Goal: Navigation & Orientation: Find specific page/section

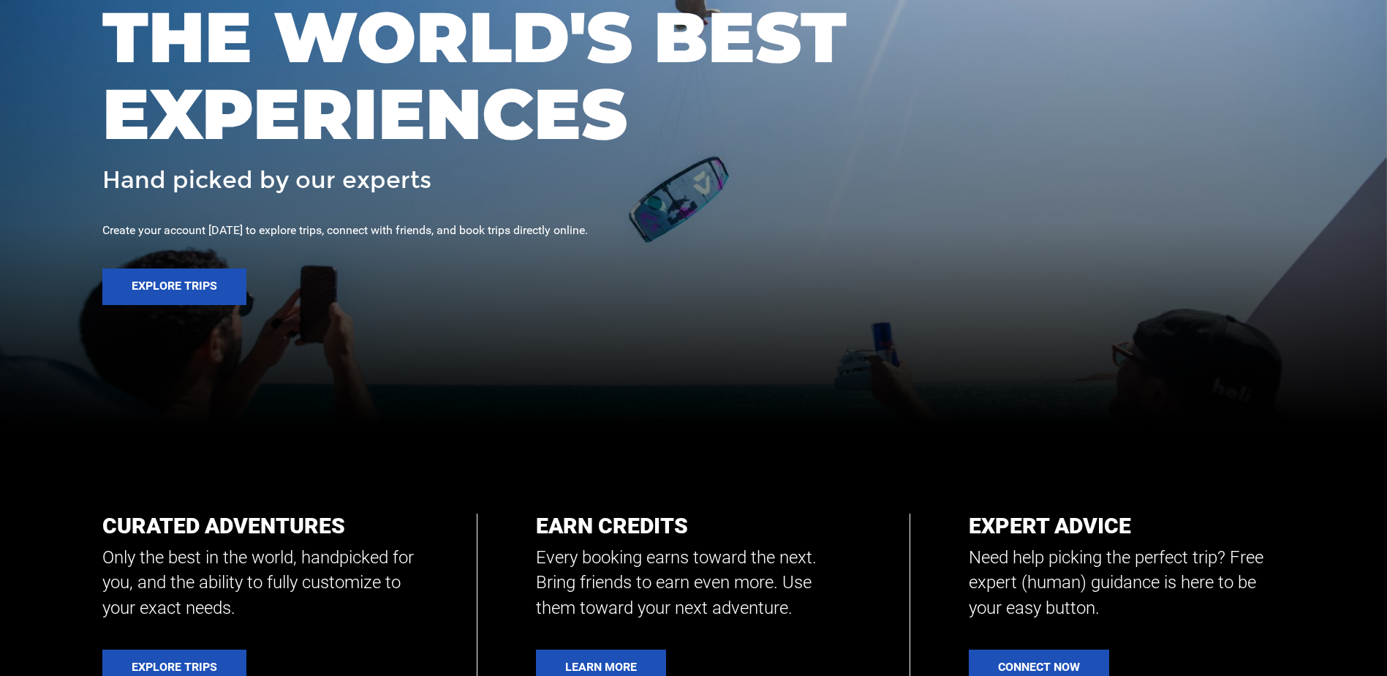
scroll to position [366, 0]
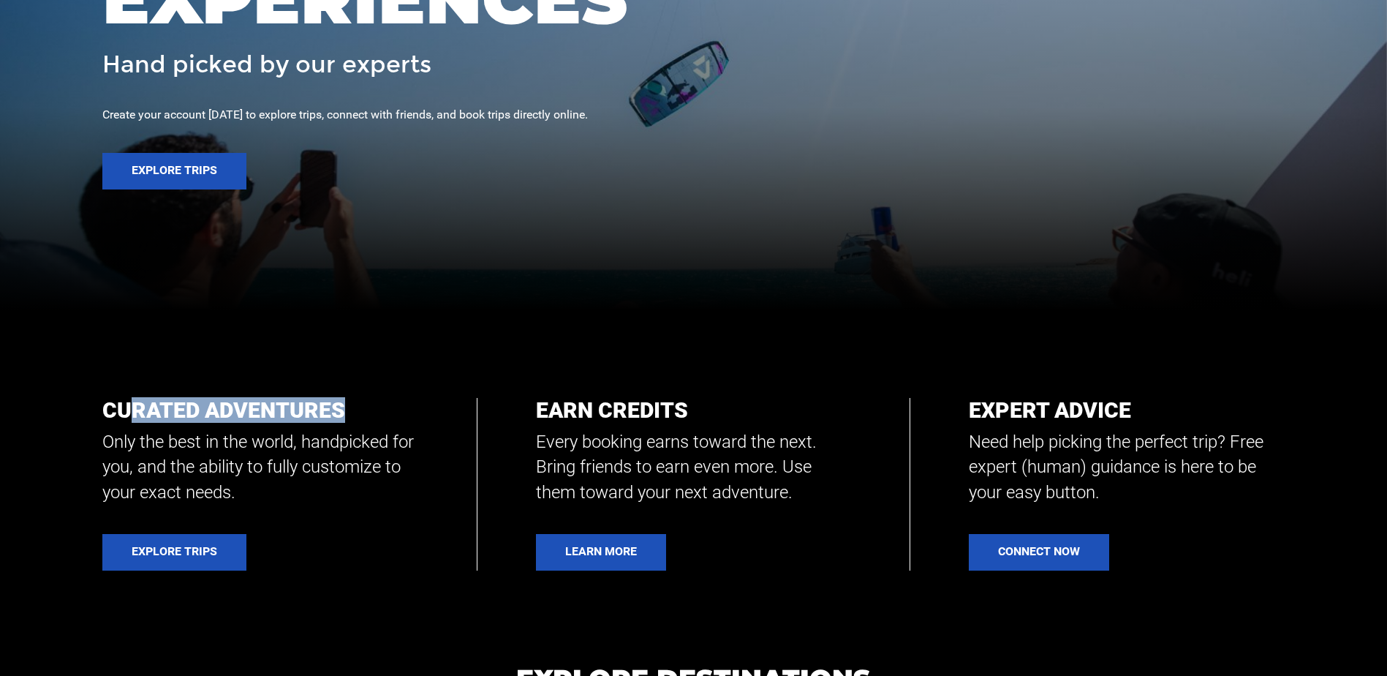
drag, startPoint x: 131, startPoint y: 407, endPoint x: 358, endPoint y: 420, distance: 227.8
click at [358, 420] on h2 "Curated Adventures" at bounding box center [260, 410] width 316 height 24
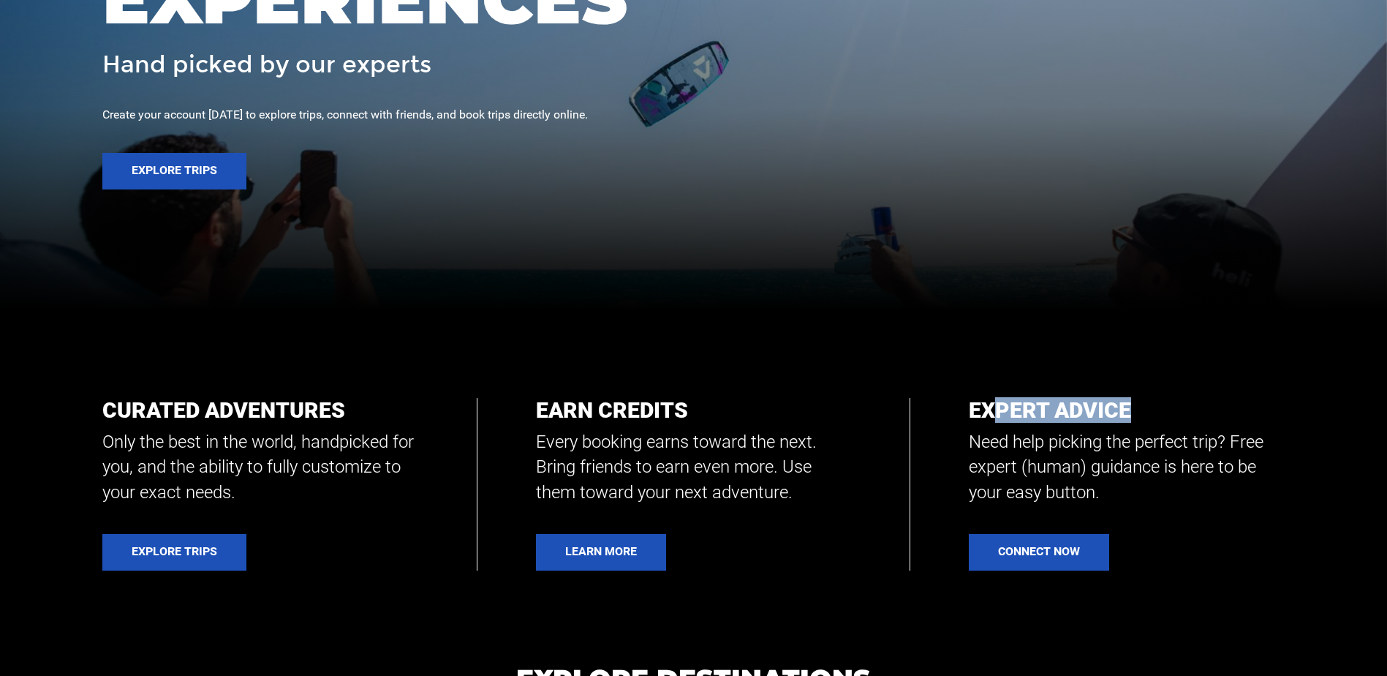
drag, startPoint x: 990, startPoint y: 411, endPoint x: 1152, endPoint y: 407, distance: 161.7
click at [1152, 407] on h2 "Expert Advice" at bounding box center [1127, 410] width 316 height 24
drag, startPoint x: 1152, startPoint y: 407, endPoint x: 1174, endPoint y: 411, distance: 22.4
click at [1174, 411] on h2 "Expert Advice" at bounding box center [1127, 410] width 316 height 24
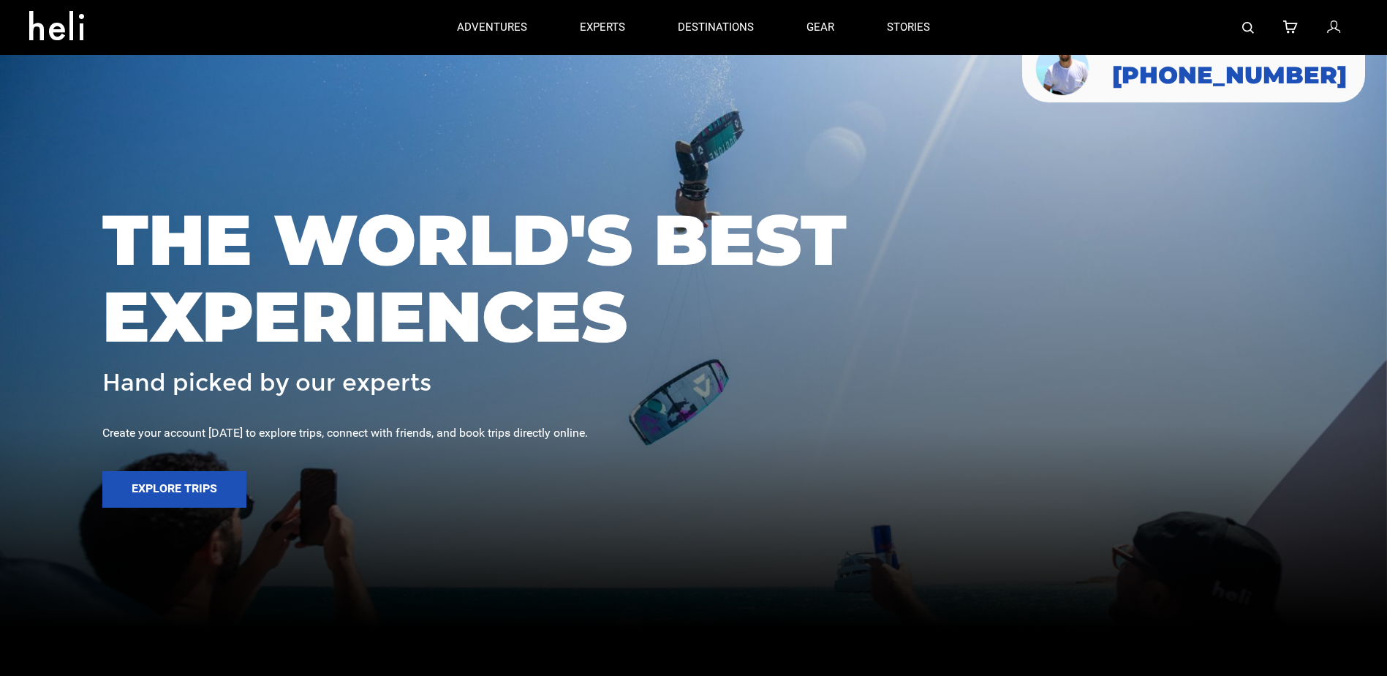
scroll to position [73, 0]
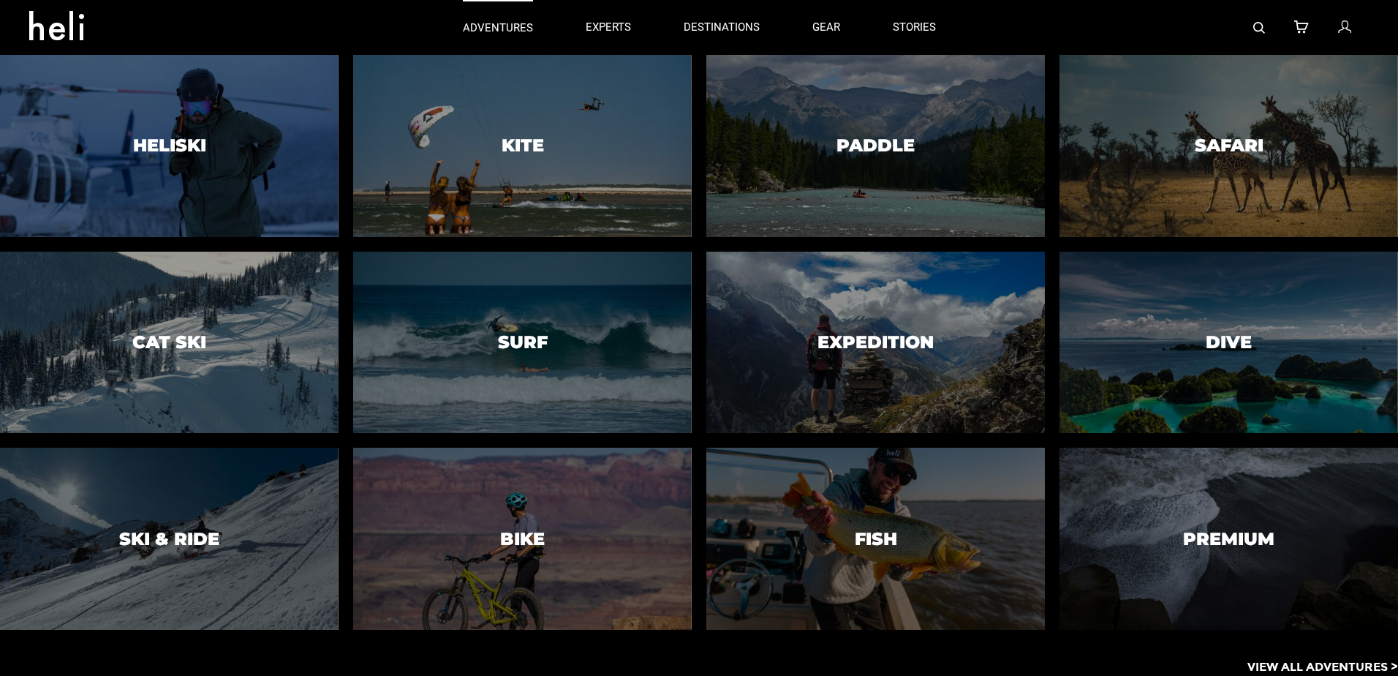
click at [505, 26] on p "adventures" at bounding box center [498, 27] width 70 height 15
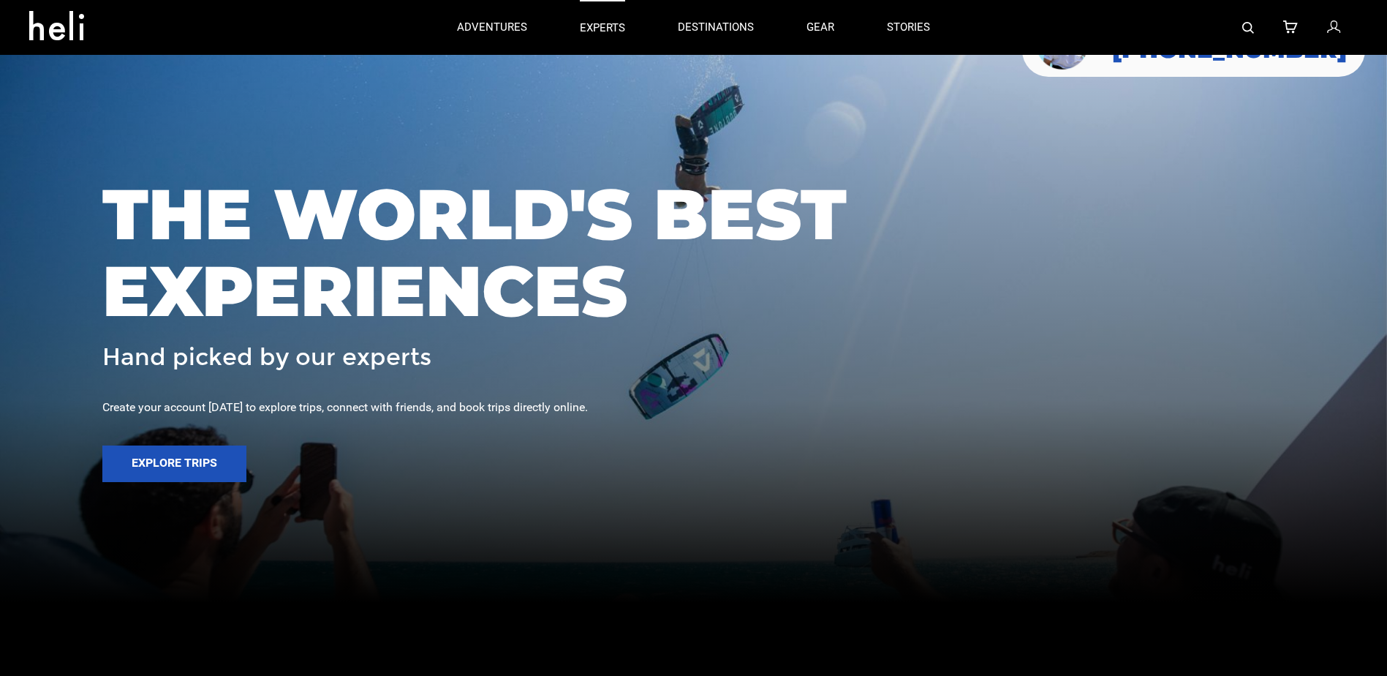
click at [608, 29] on p "experts" at bounding box center [602, 27] width 45 height 15
